Goal: Find specific page/section: Locate a particular part of the current website

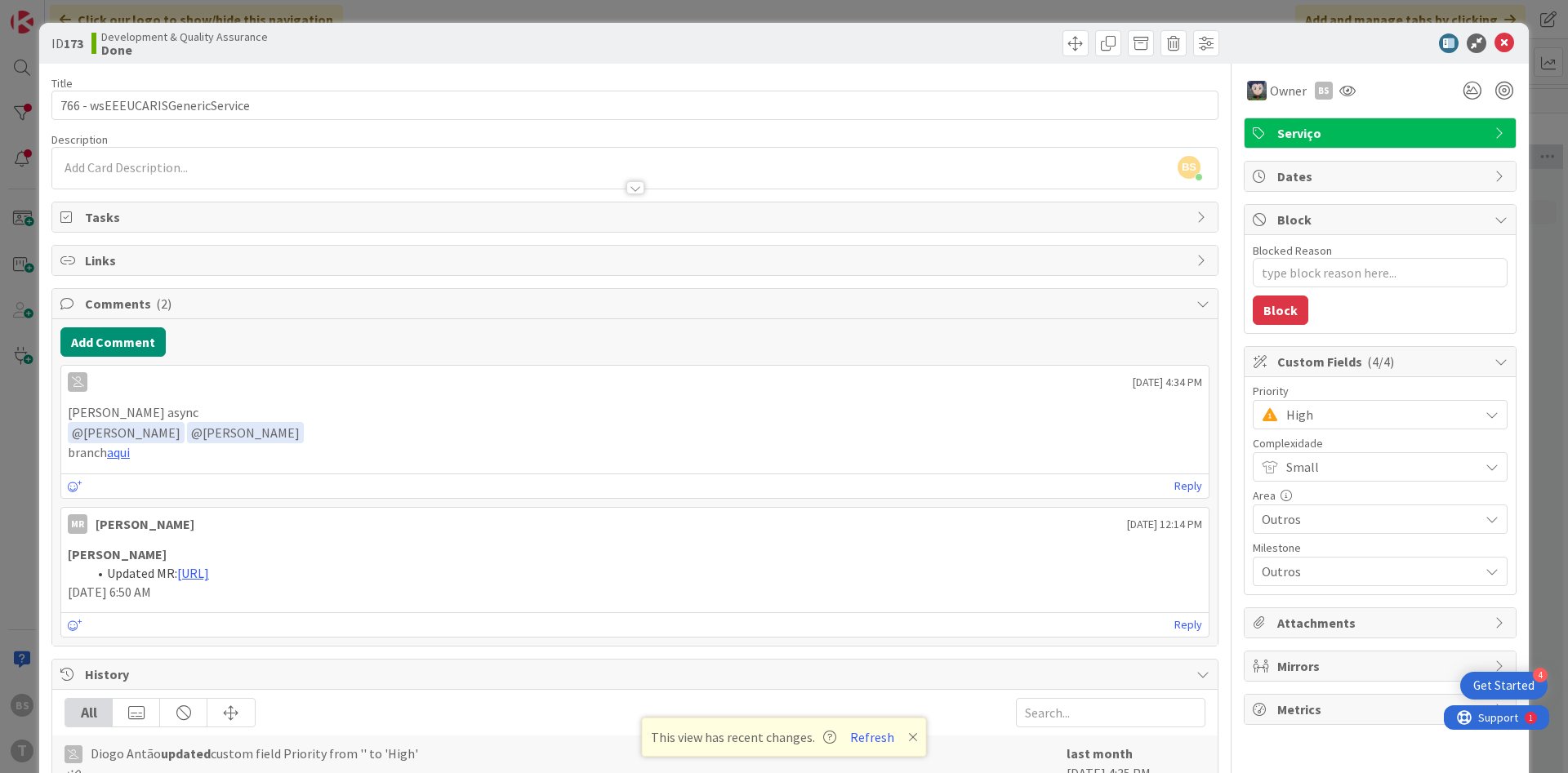
scroll to position [1734, 307]
type textarea "x"
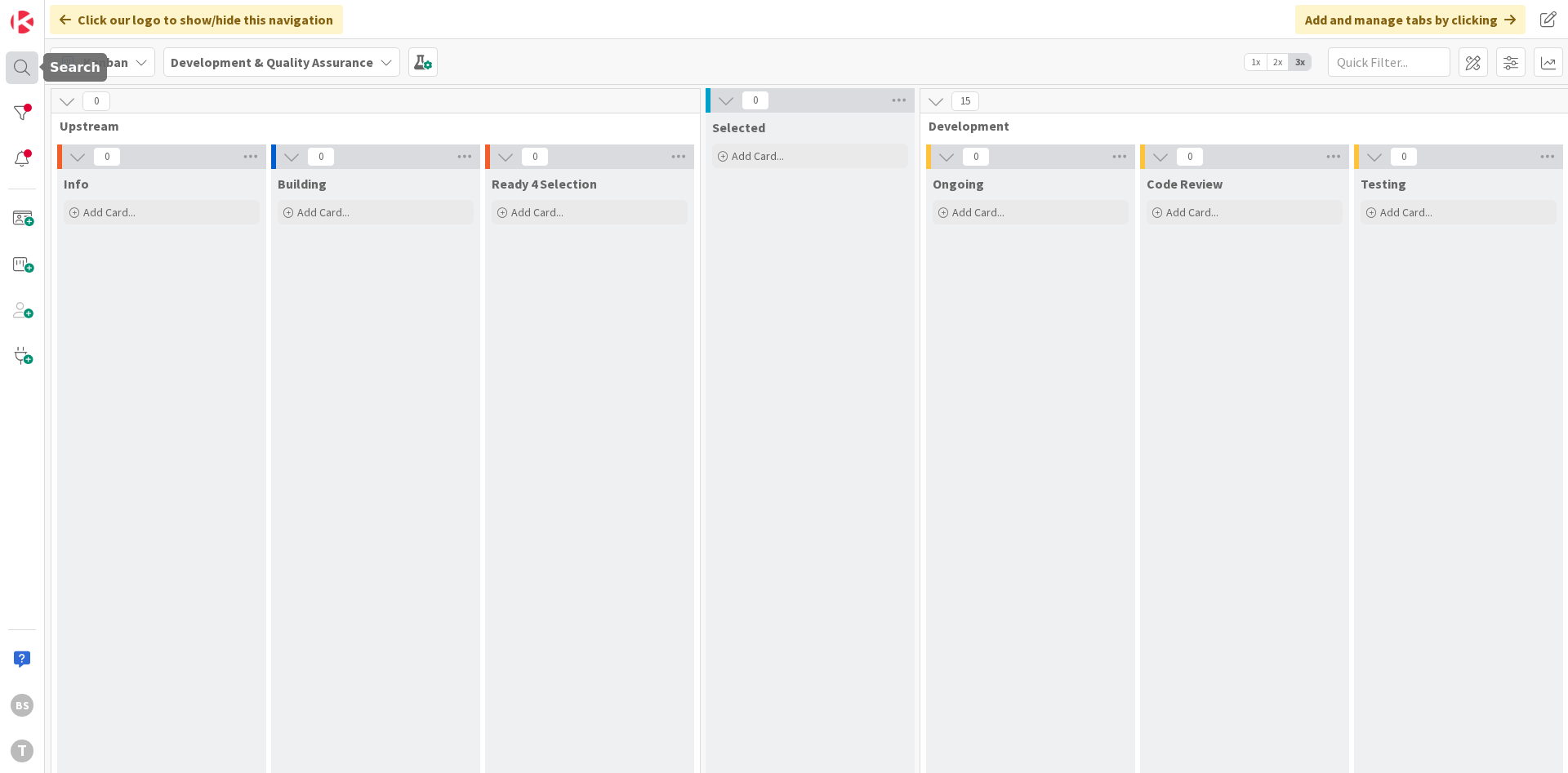
click at [16, 70] on div at bounding box center [22, 68] width 33 height 33
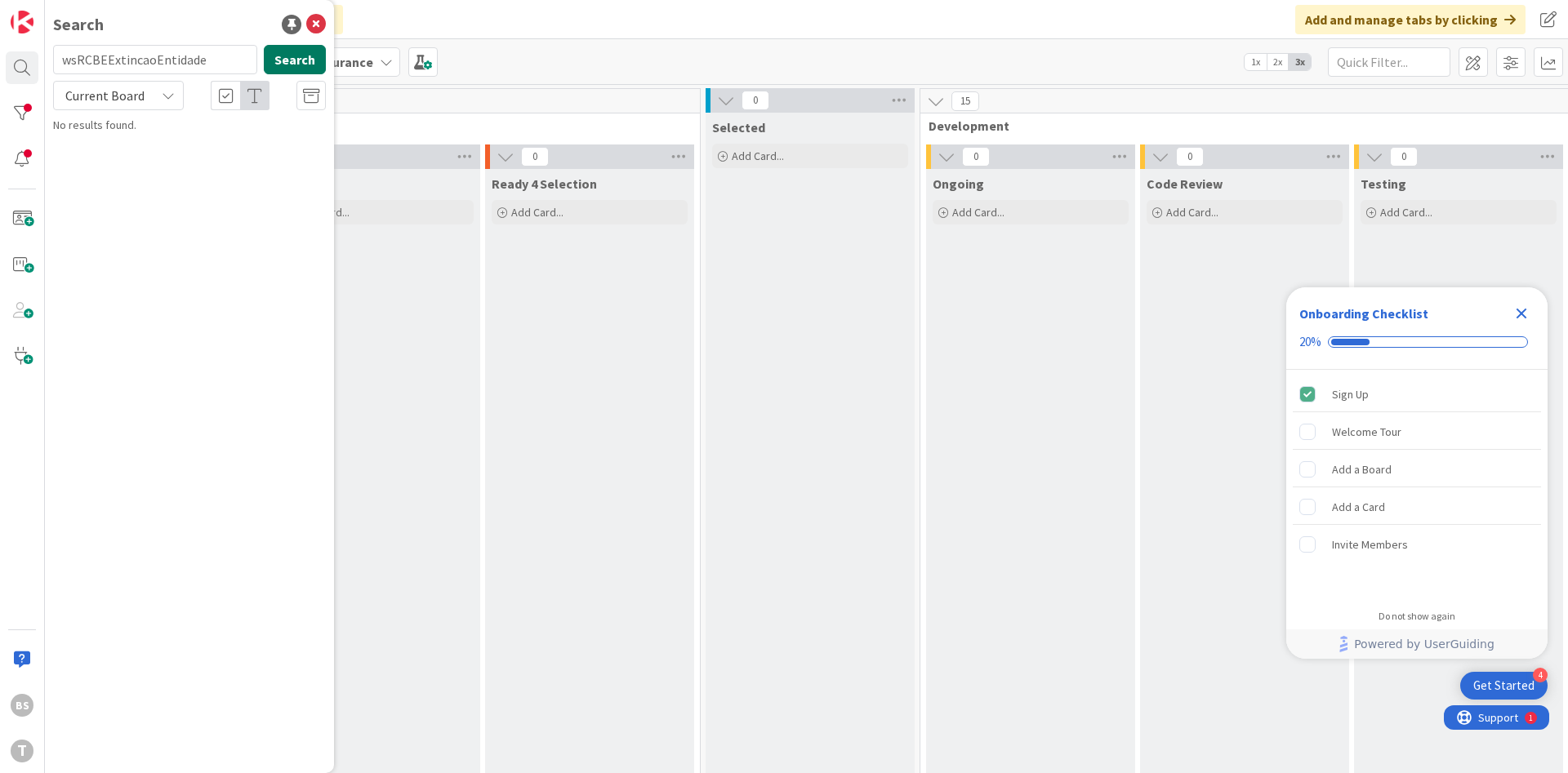
type input "wsRCBEExtincaoEntidade"
click at [284, 72] on button "Search" at bounding box center [295, 59] width 62 height 29
click at [203, 146] on mark "wsRCBEExtincaoEntidade" at bounding box center [203, 144] width 130 height 17
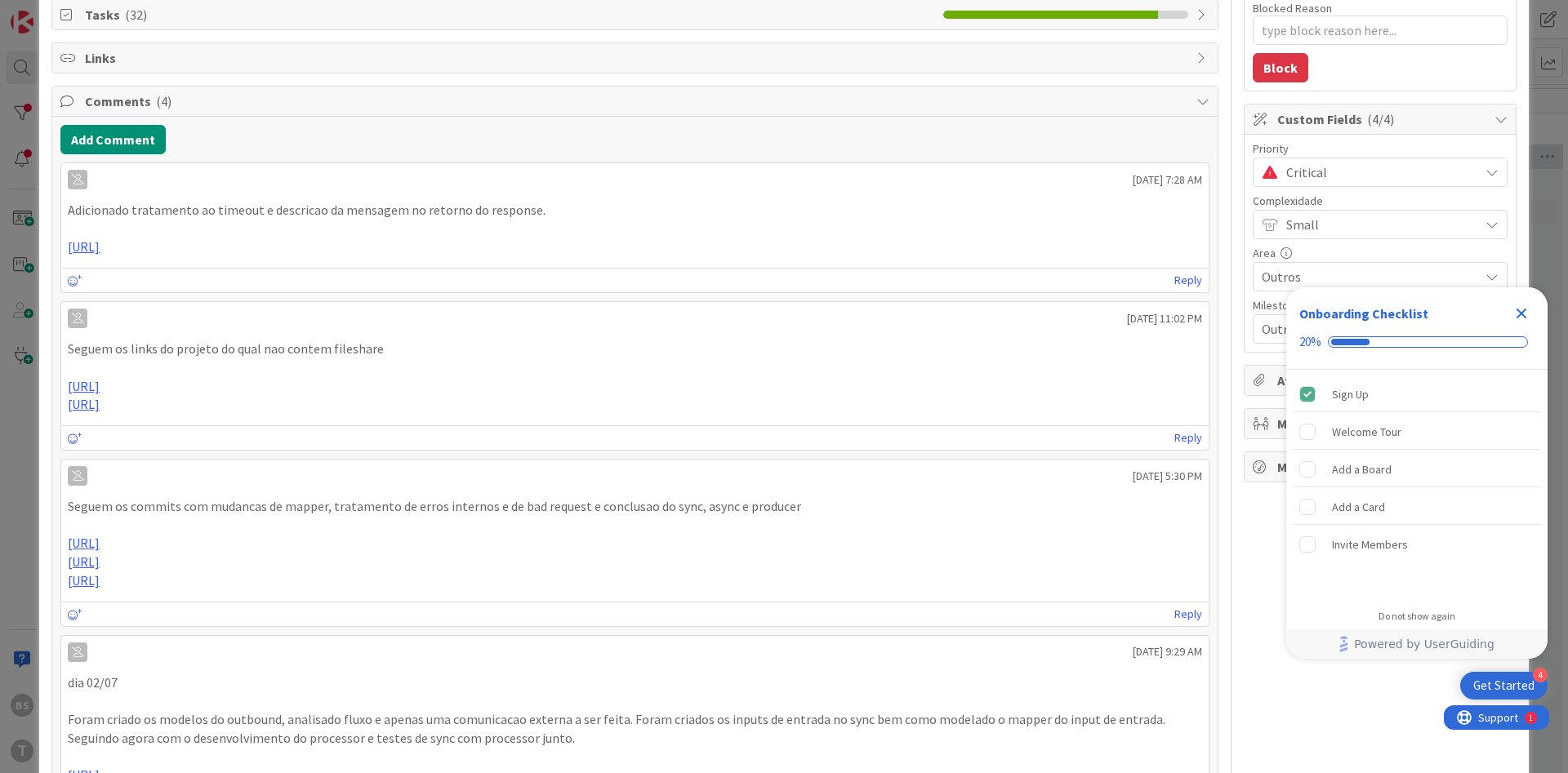
scroll to position [196, 0]
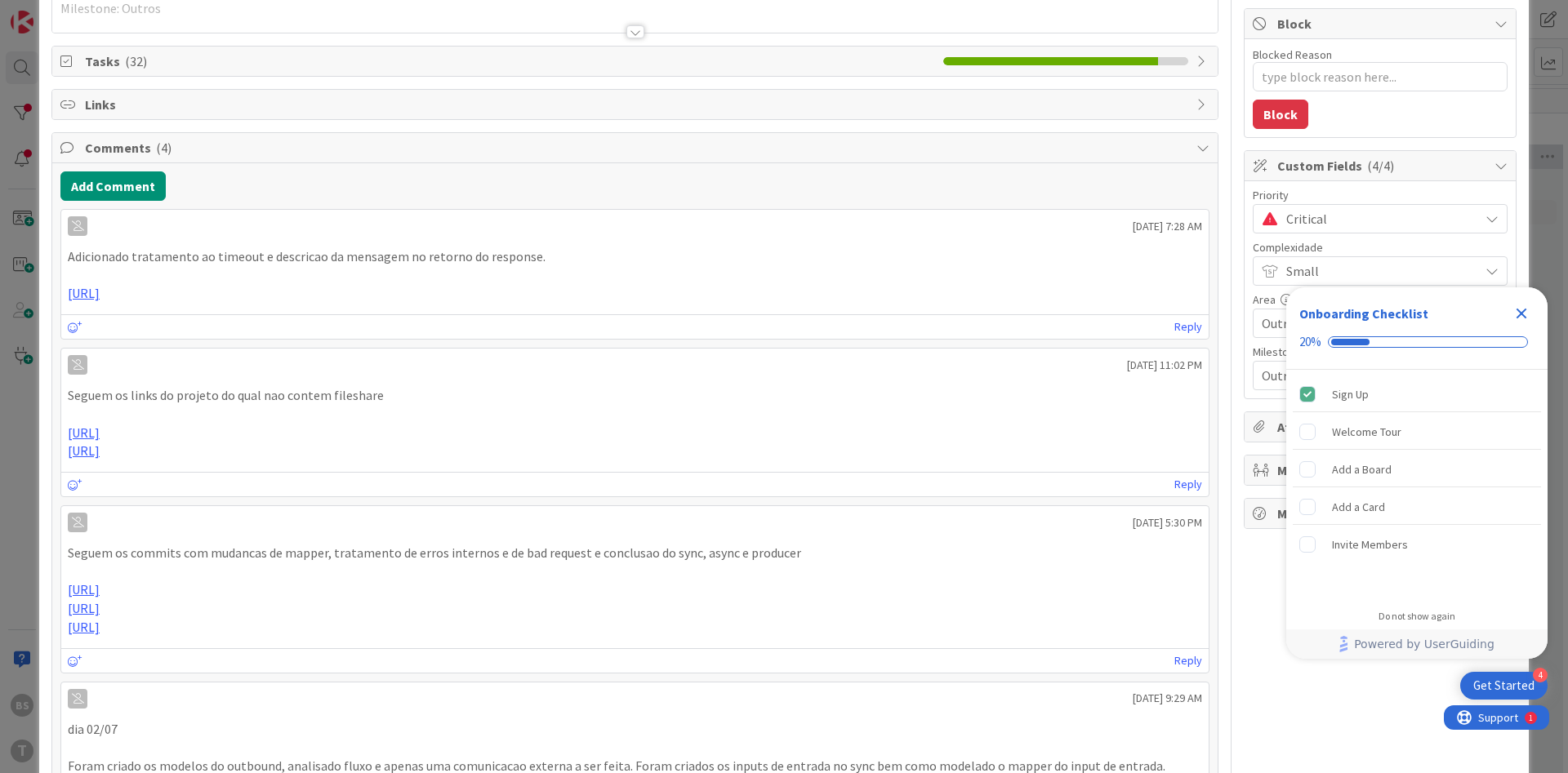
type textarea "x"
